Goal: Information Seeking & Learning: Learn about a topic

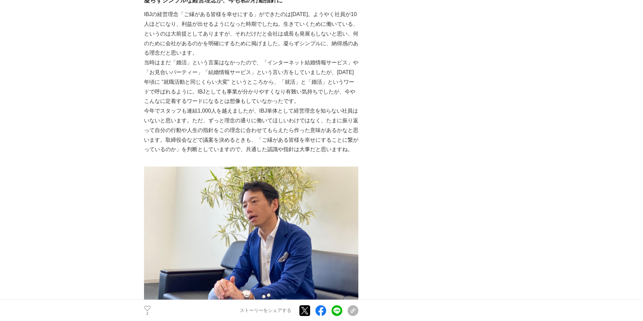
scroll to position [1371, 0]
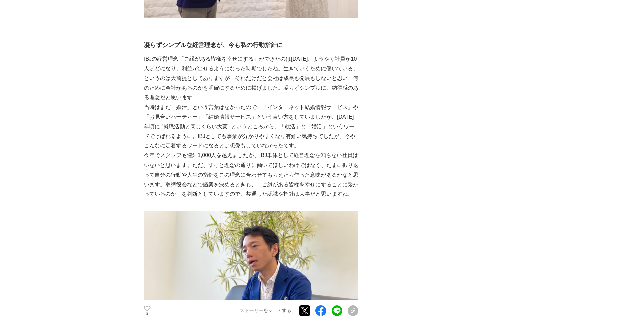
click at [217, 85] on p "IBJの経営理念「ご縁がある皆様を幸せにする」ができたのは[DATE]。ようやく社員が10人ほどになり、利益が出せるようになった時期でしたね。生きていくために…" at bounding box center [251, 78] width 214 height 48
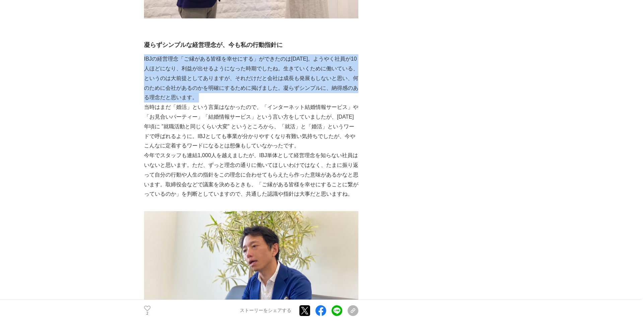
click at [217, 85] on p "IBJの経営理念「ご縁がある皆様を幸せにする」ができたのは[DATE]。ようやく社員が10人ほどになり、利益が出せるようになった時期でしたね。生きていくために…" at bounding box center [251, 78] width 214 height 48
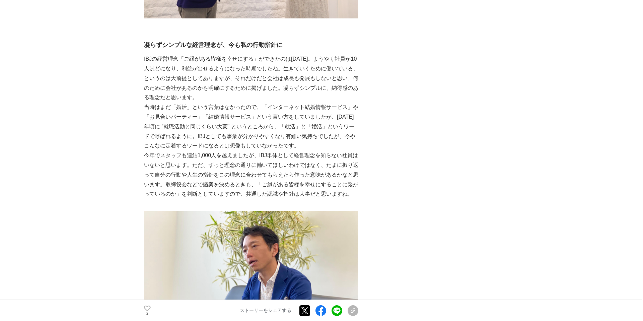
click at [221, 102] on p "当時はまだ「婚活」という言葉はなかったので、「インターネット結婚情報サービス」や「お見合いパーティー」「結婚情報サービス」という言い方をしていましたが、[DA…" at bounding box center [251, 126] width 214 height 48
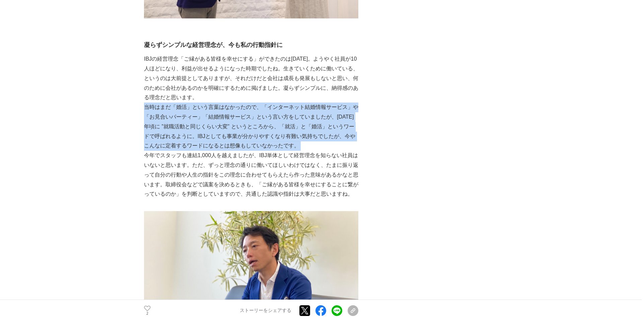
click at [221, 102] on p "当時はまだ「婚活」という言葉はなかったので、「インターネット結婚情報サービス」や「お見合いパーティー」「結婚情報サービス」という言い方をしていましたが、[DA…" at bounding box center [251, 126] width 214 height 48
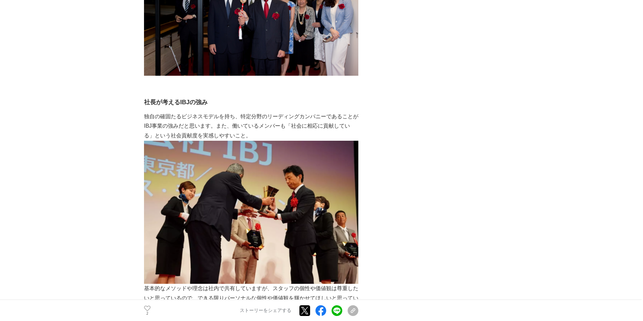
scroll to position [2437, 0]
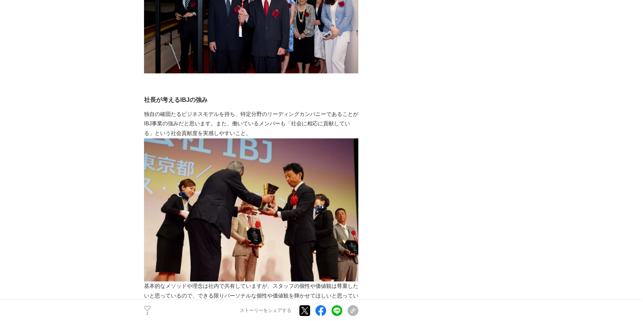
click at [185, 117] on p "独自の確固たるビジネスモデルを持ち、特定分野のリーディングカンパニーであることがIBJ事業の強みだと思います。また、働いているメンバーも「社会に相応に貢献して…" at bounding box center [251, 124] width 214 height 29
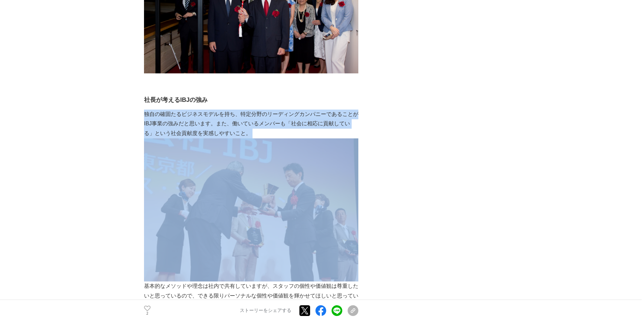
click at [185, 117] on p "独自の確固たるビジネスモデルを持ち、特定分野のリーディングカンパニーであることがIBJ事業の強みだと思います。また、働いているメンバーも「社会に相応に貢献して…" at bounding box center [251, 124] width 214 height 29
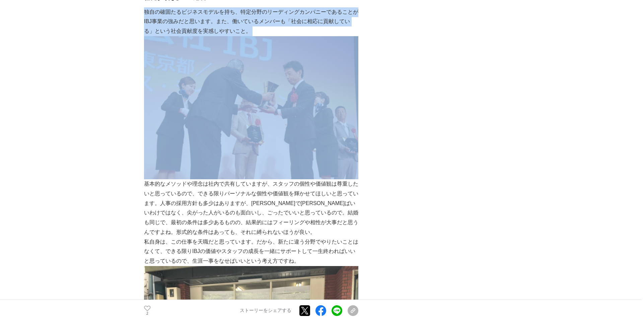
scroll to position [2607, 0]
